Goal: Task Accomplishment & Management: Use online tool/utility

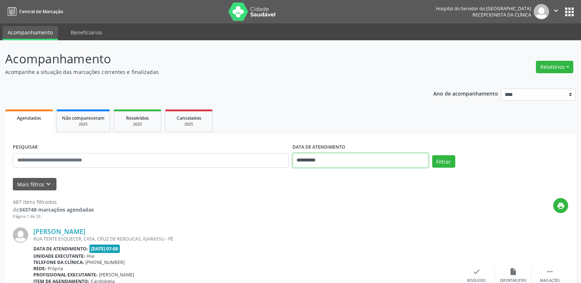
click at [304, 162] on input "**********" at bounding box center [360, 160] width 136 height 15
click at [566, 59] on div "Relatórios Agendamentos Procedimentos realizados" at bounding box center [554, 67] width 42 height 18
click at [553, 68] on button "Relatórios" at bounding box center [554, 67] width 37 height 12
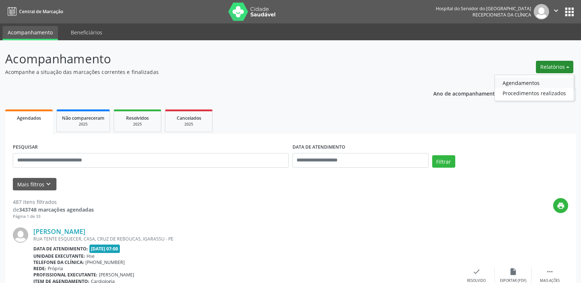
click at [522, 80] on link "Agendamentos" at bounding box center [534, 83] width 79 height 10
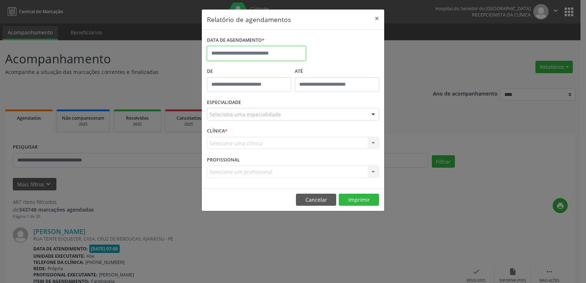
click at [261, 57] on input "text" at bounding box center [256, 53] width 99 height 15
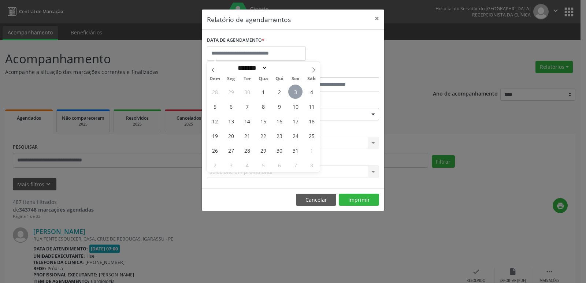
click at [297, 91] on span "3" at bounding box center [295, 92] width 14 height 14
type input "**********"
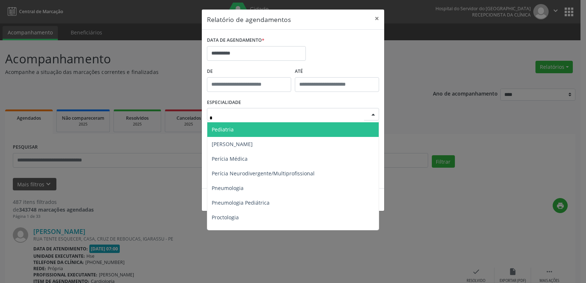
scroll to position [440, 0]
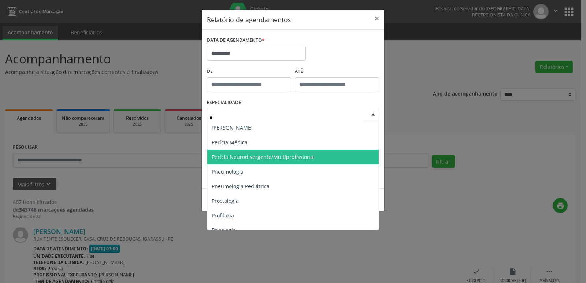
click at [280, 159] on span "Perícia Neurodivergente/Multiprofissional" at bounding box center [263, 157] width 103 height 7
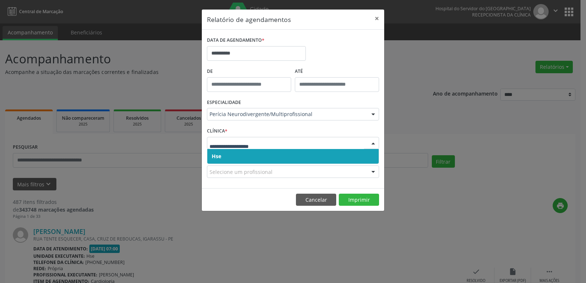
click at [223, 148] on input "text" at bounding box center [287, 147] width 155 height 15
click at [220, 152] on span "Hse" at bounding box center [292, 156] width 171 height 15
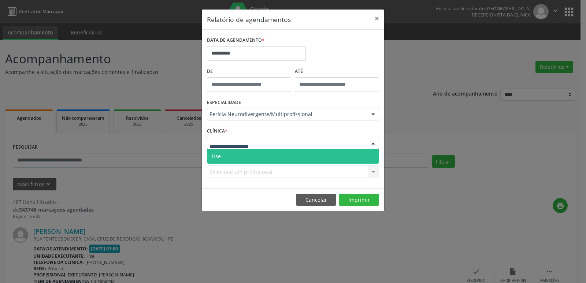
click at [220, 162] on span "Hse" at bounding box center [292, 156] width 171 height 15
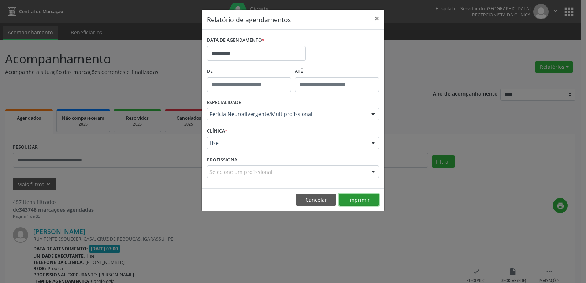
click at [356, 203] on button "Imprimir" at bounding box center [359, 200] width 40 height 12
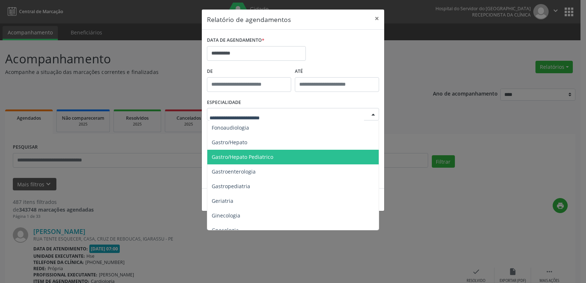
click at [225, 118] on div at bounding box center [293, 114] width 172 height 12
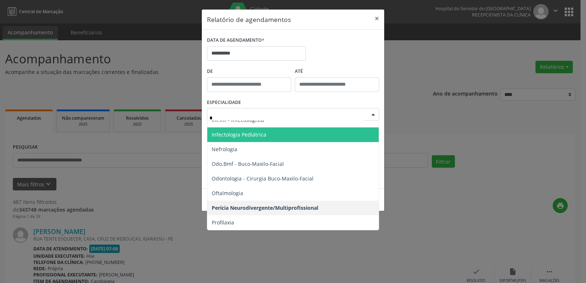
scroll to position [110, 0]
type input "**"
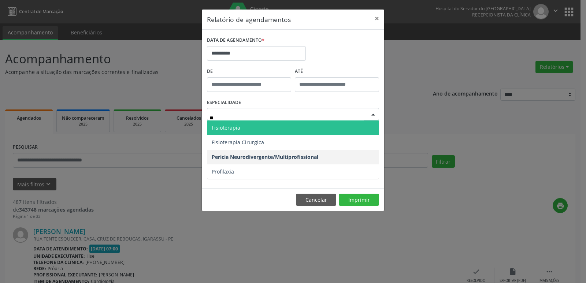
click at [223, 133] on span "Fisioterapia" at bounding box center [292, 128] width 171 height 15
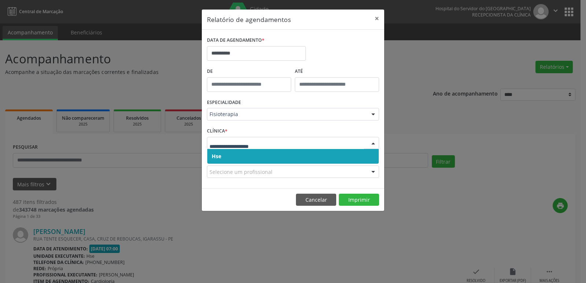
click at [217, 152] on span "Hse" at bounding box center [292, 156] width 171 height 15
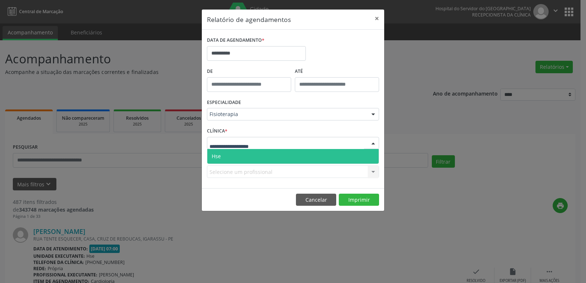
click at [217, 155] on span "Hse" at bounding box center [216, 156] width 9 height 7
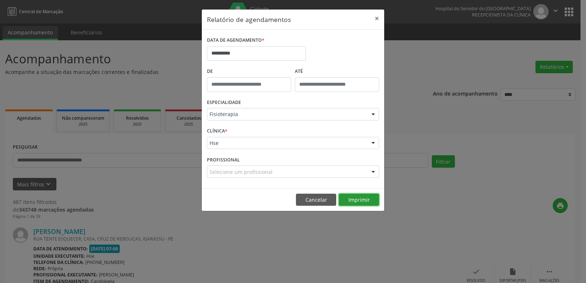
click at [364, 204] on button "Imprimir" at bounding box center [359, 200] width 40 height 12
